Goal: Task Accomplishment & Management: Use online tool/utility

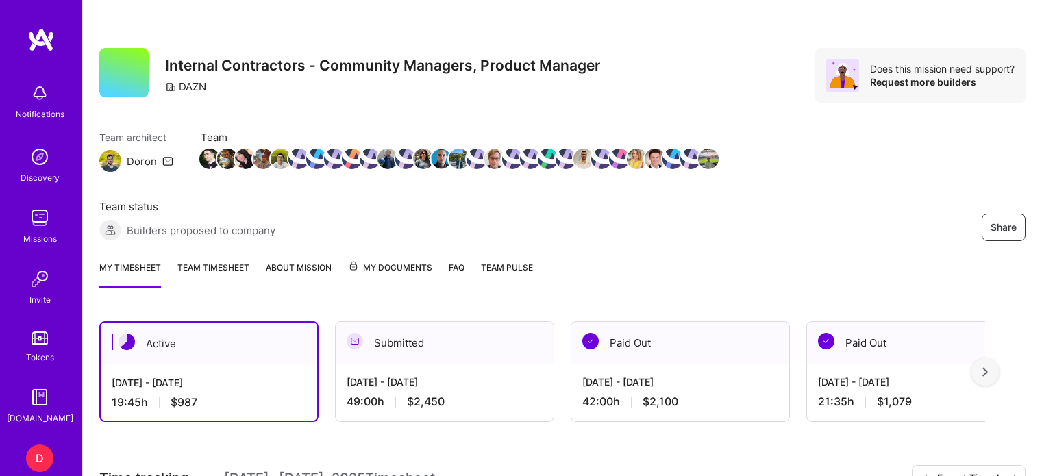
scroll to position [298, 0]
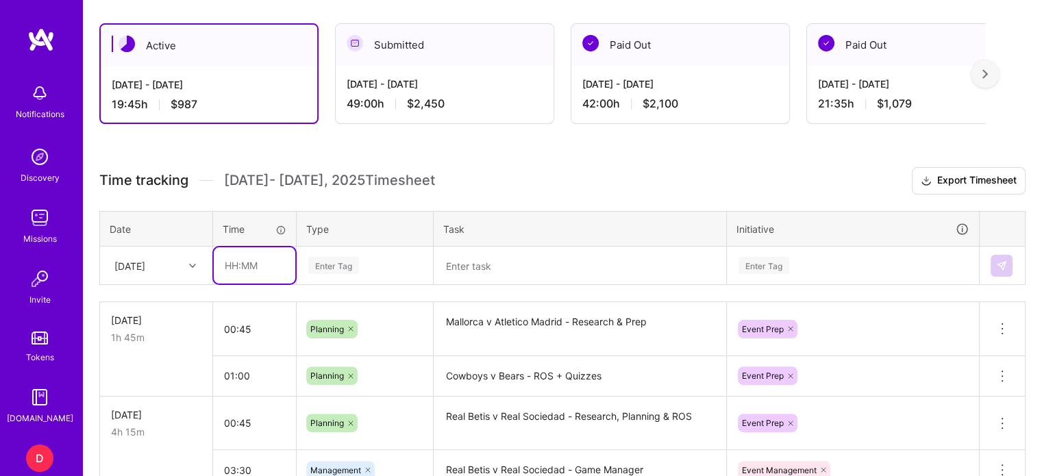
click at [230, 263] on input "text" at bounding box center [255, 265] width 82 height 36
type input "01:45"
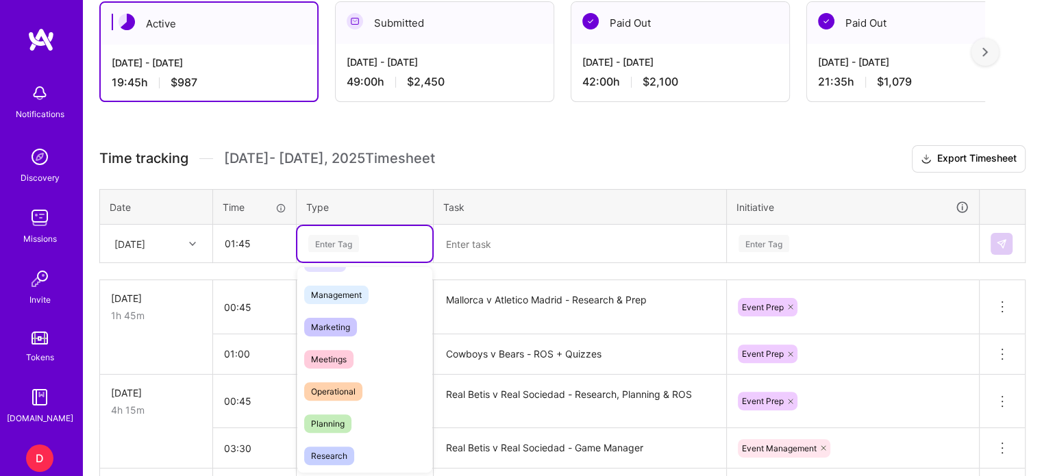
scroll to position [156, 0]
click at [332, 417] on span "Planning" at bounding box center [327, 422] width 47 height 18
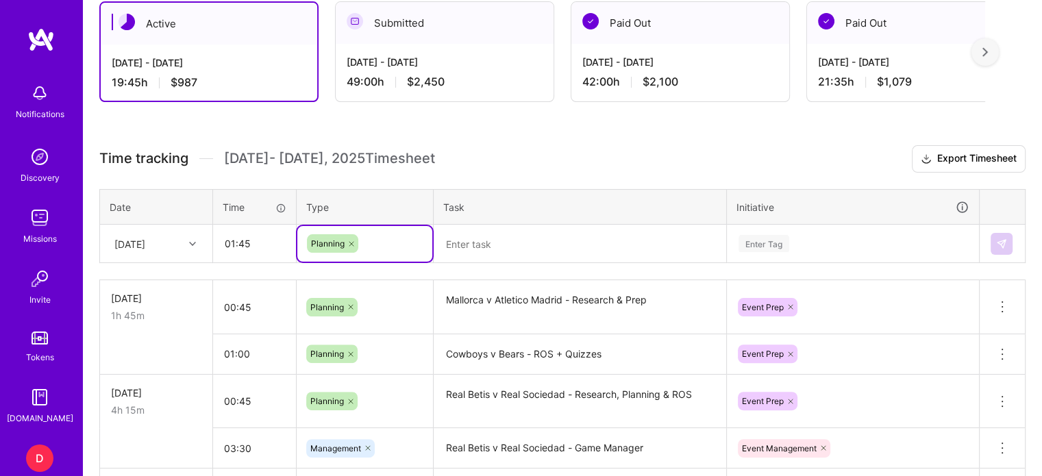
click at [461, 240] on textarea at bounding box center [580, 244] width 290 height 36
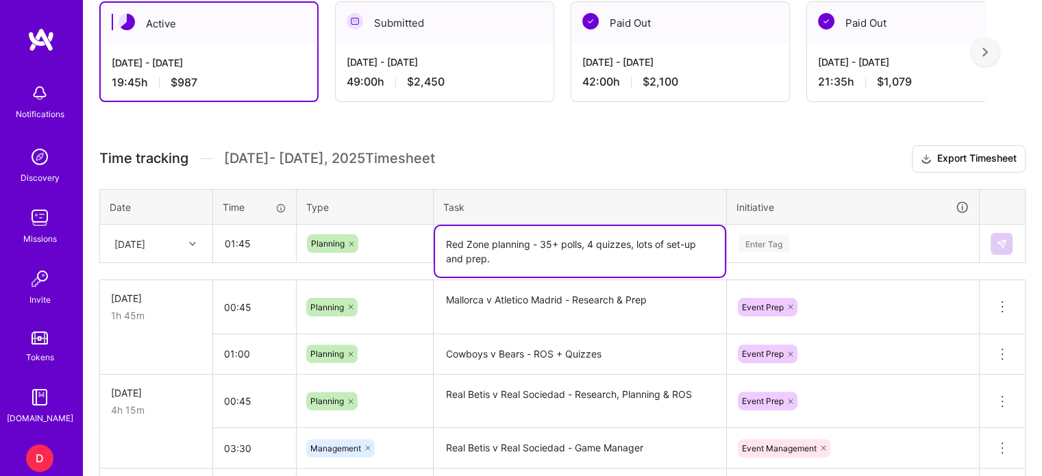
type textarea "Red Zone planning - 35+ polls, 4 quizzes, lots of set-up and prep."
click at [777, 240] on div "Enter Tag" at bounding box center [853, 244] width 251 height 36
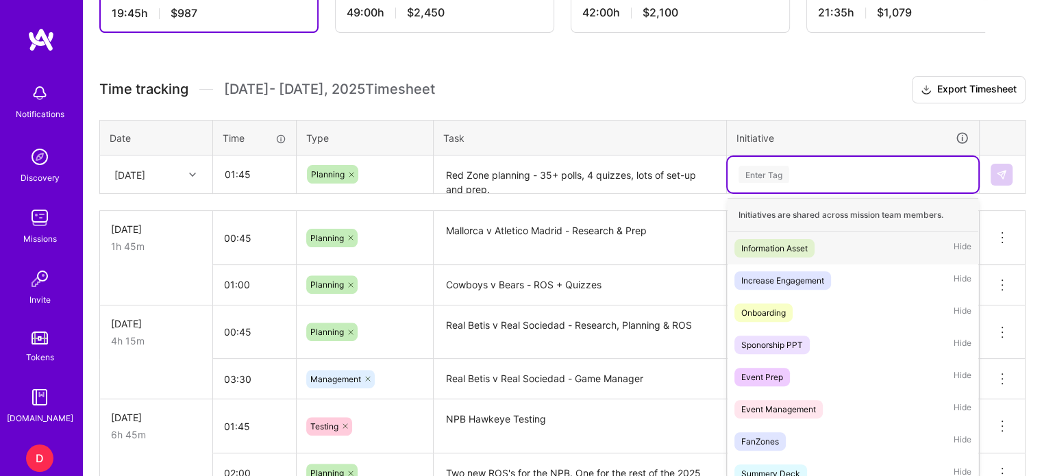
scroll to position [395, 0]
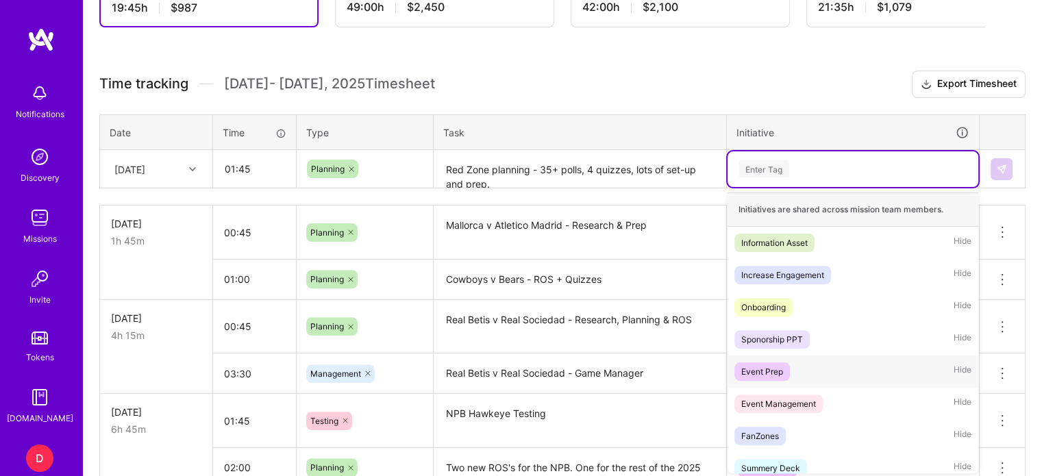
click at [765, 369] on div "Event Prep" at bounding box center [762, 371] width 42 height 14
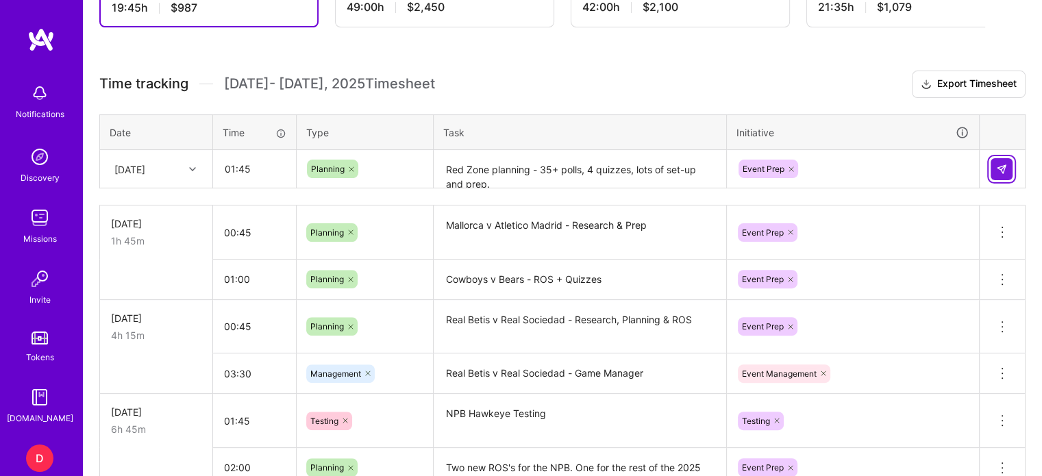
click at [995, 164] on button at bounding box center [1002, 169] width 22 height 22
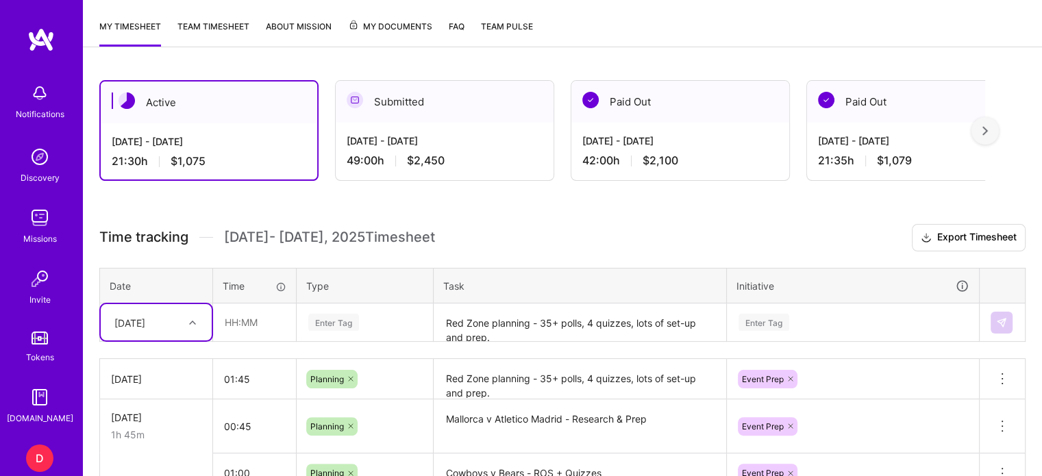
scroll to position [243, 0]
